Goal: Navigation & Orientation: Find specific page/section

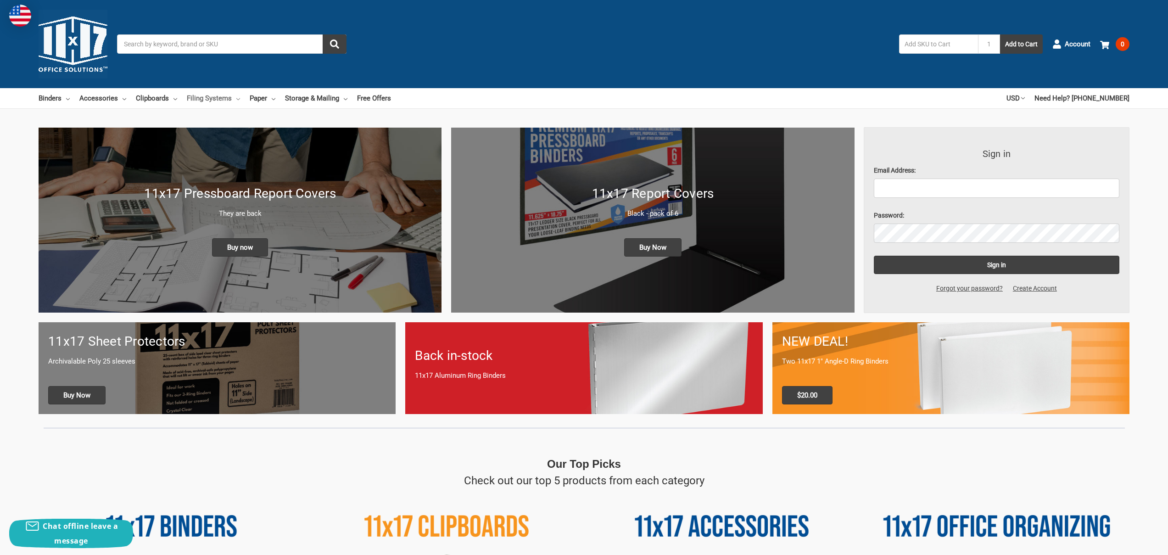
click at [214, 96] on link "Filing Systems" at bounding box center [213, 98] width 53 height 20
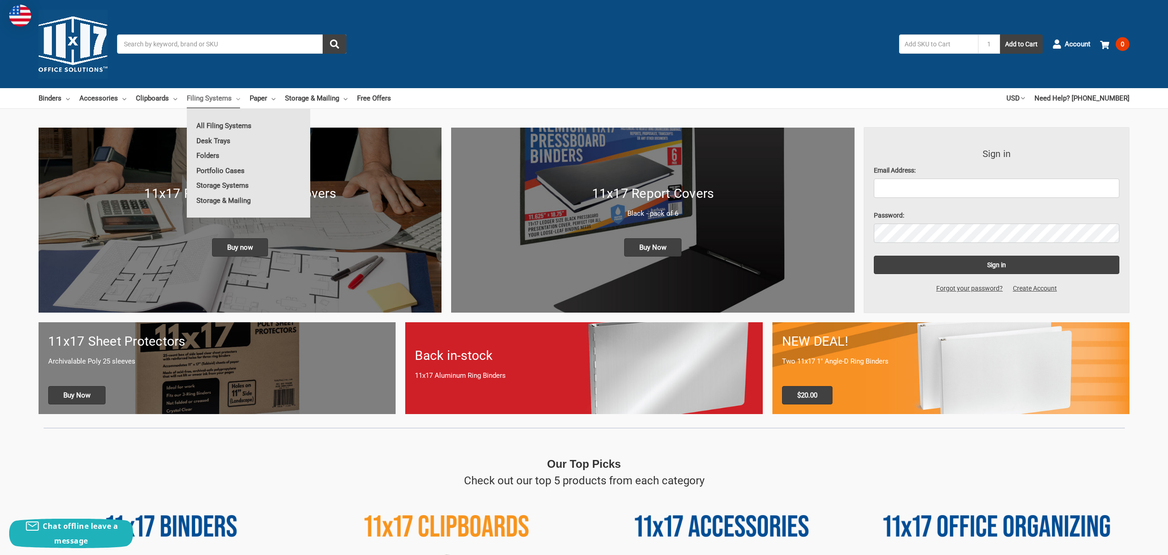
click at [215, 95] on link "Filing Systems" at bounding box center [213, 98] width 53 height 20
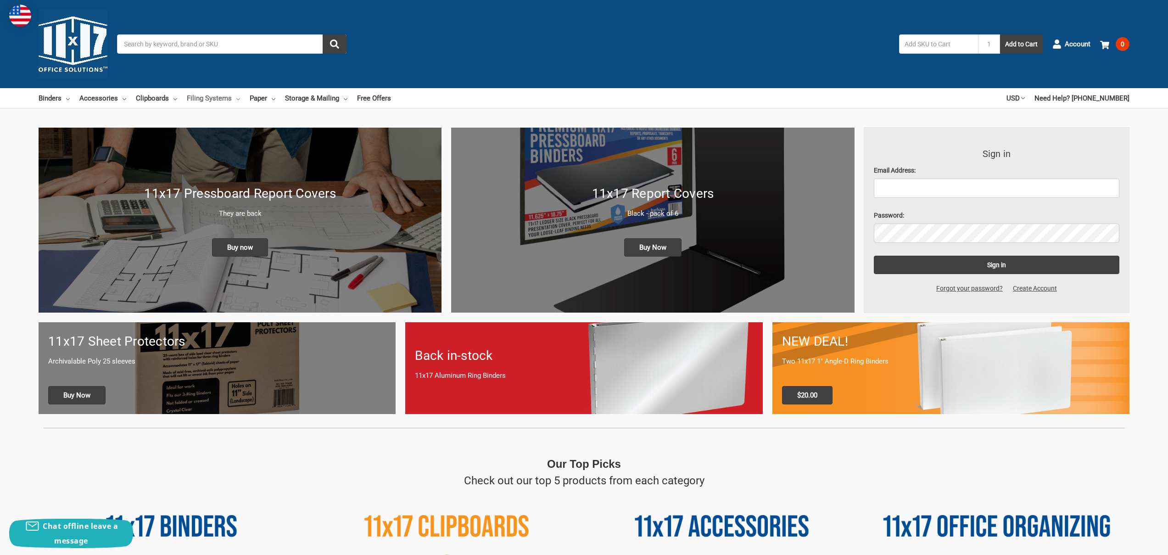
click at [215, 95] on link "Filing Systems" at bounding box center [213, 98] width 53 height 20
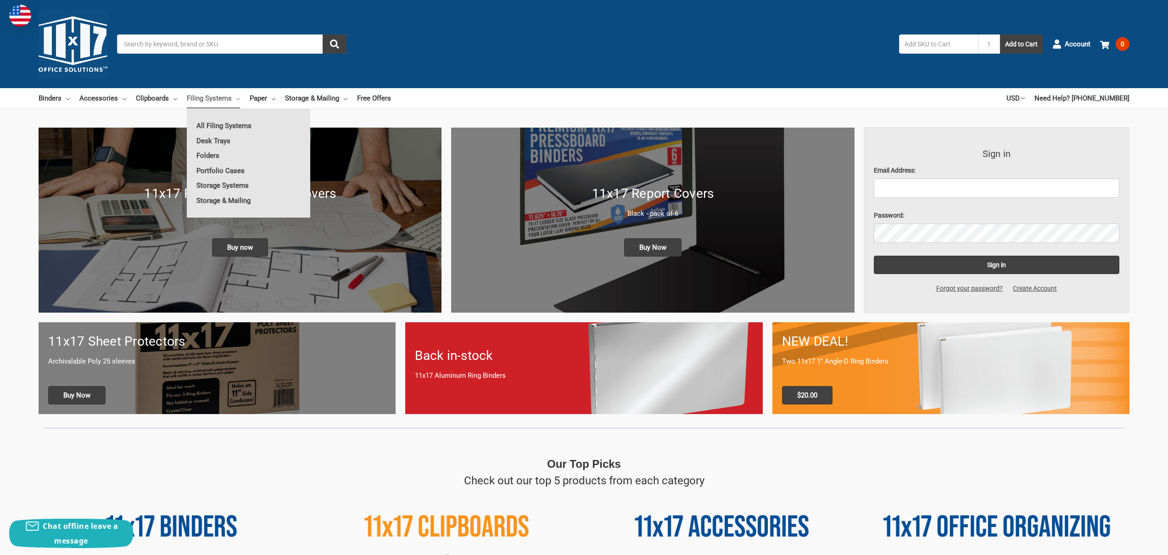
click at [215, 95] on link "Filing Systems" at bounding box center [213, 98] width 53 height 20
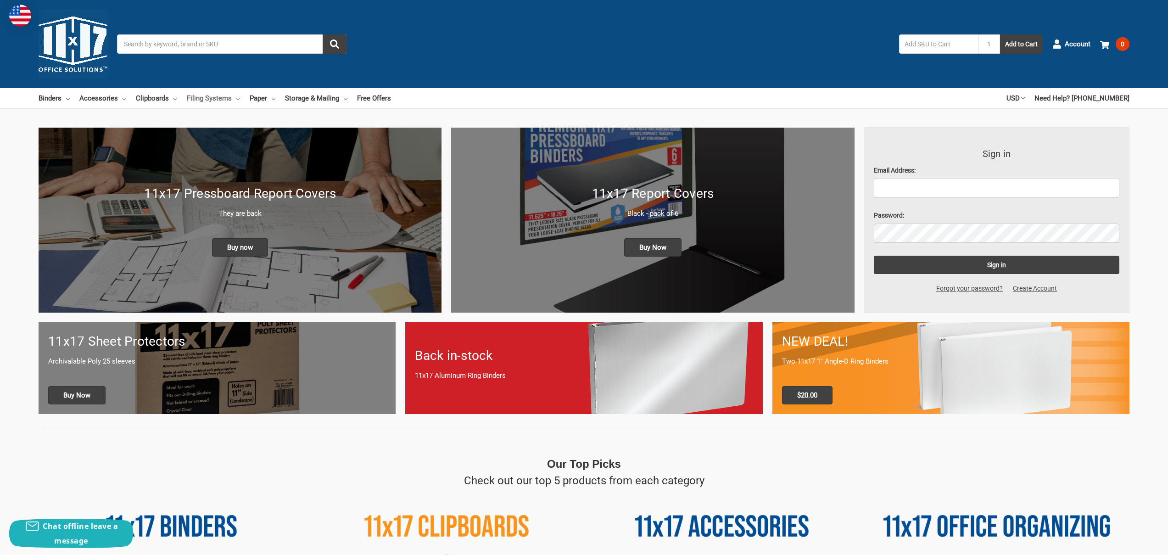
click at [211, 101] on link "Filing Systems" at bounding box center [213, 98] width 53 height 20
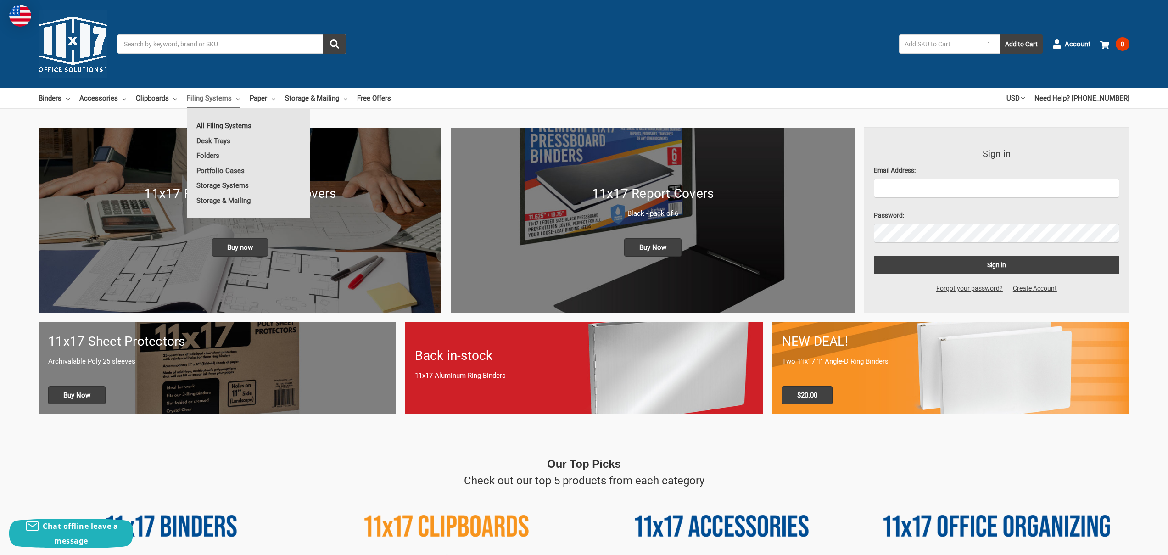
click at [206, 127] on link "All Filing Systems" at bounding box center [248, 125] width 123 height 15
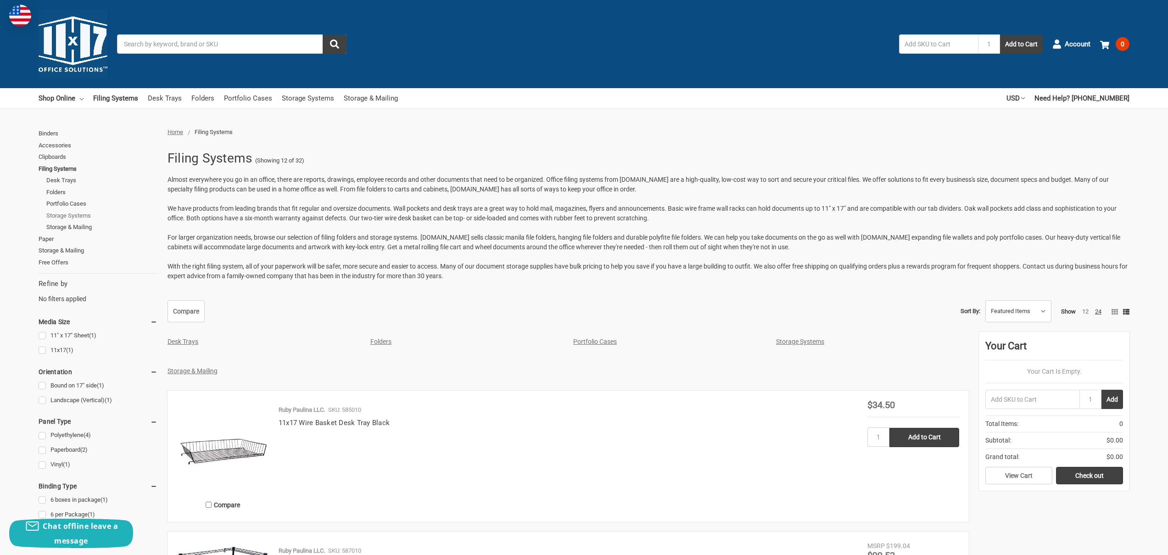
click at [60, 217] on link "Storage Systems" at bounding box center [101, 216] width 111 height 12
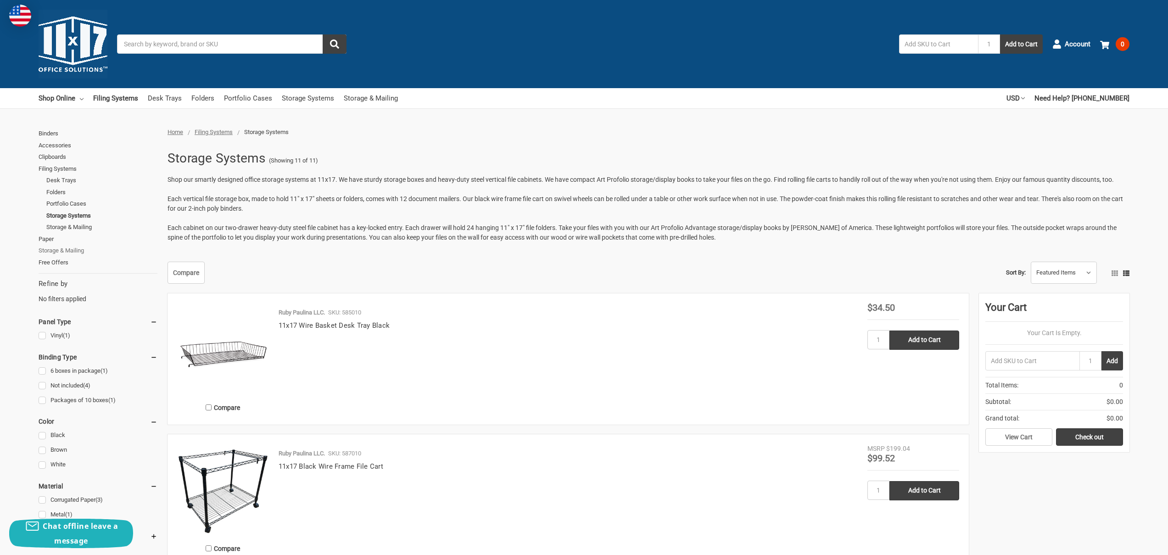
click at [58, 251] on link "Storage & Mailing" at bounding box center [98, 251] width 119 height 12
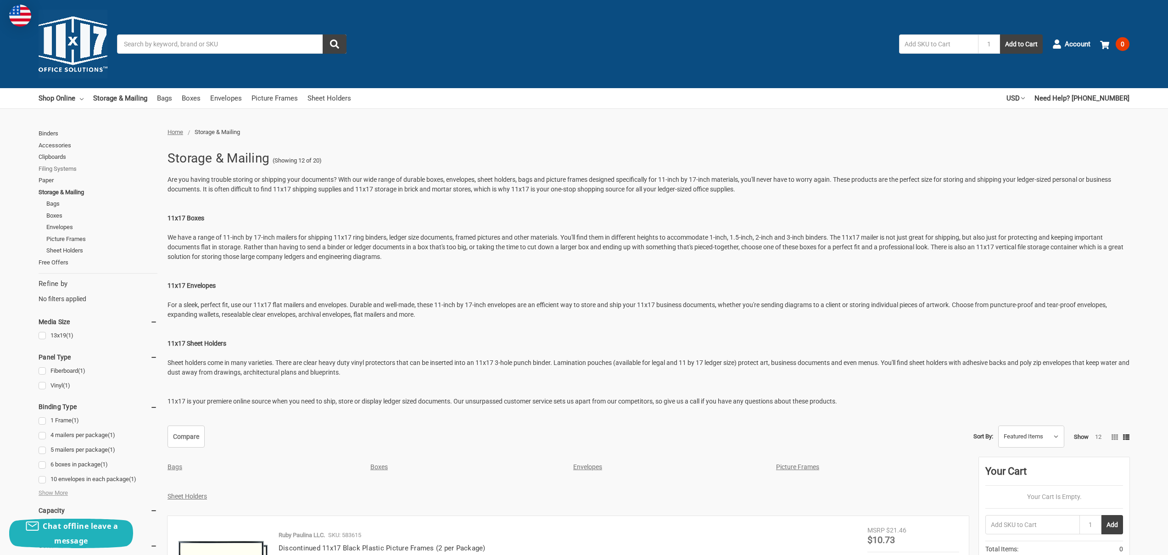
click at [55, 168] on link "Filing Systems" at bounding box center [98, 169] width 119 height 12
